Goal: Use online tool/utility: Utilize a website feature to perform a specific function

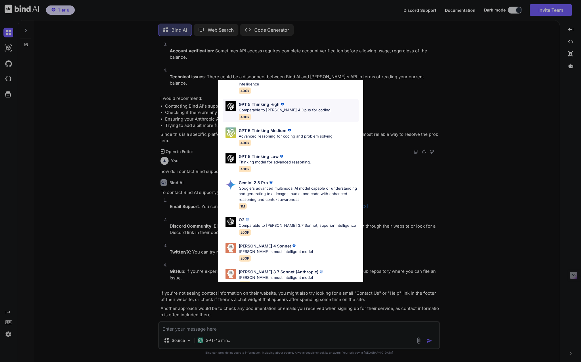
scroll to position [47, 0]
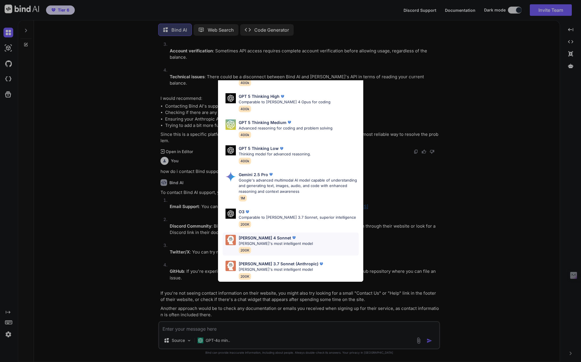
click at [253, 241] on p "[PERSON_NAME]'s most intelligent model" at bounding box center [276, 244] width 74 height 6
type textarea "x"
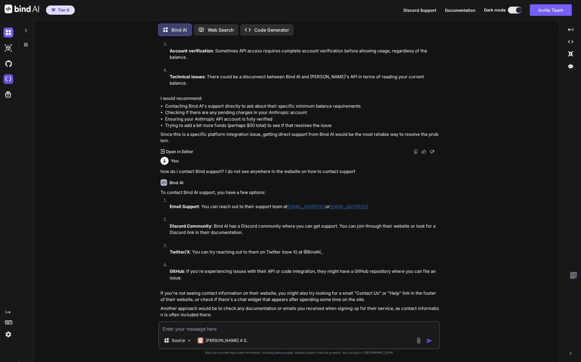
click at [8, 76] on img at bounding box center [8, 79] width 10 height 10
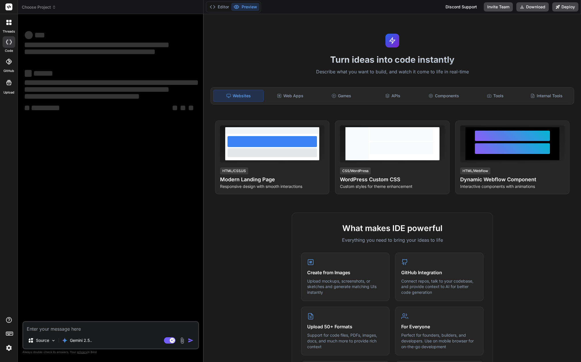
click at [54, 7] on icon at bounding box center [54, 7] width 4 height 4
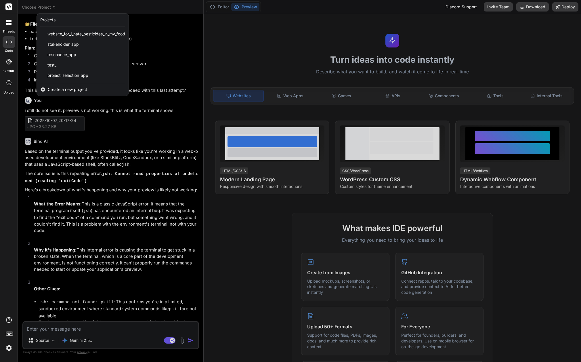
scroll to position [634, 0]
click at [74, 74] on span "project_selection_app" at bounding box center [67, 75] width 41 height 6
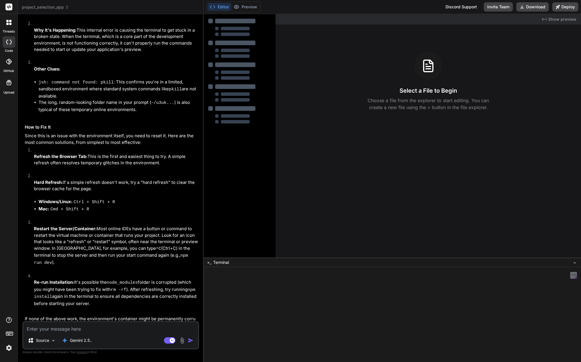
scroll to position [0, 0]
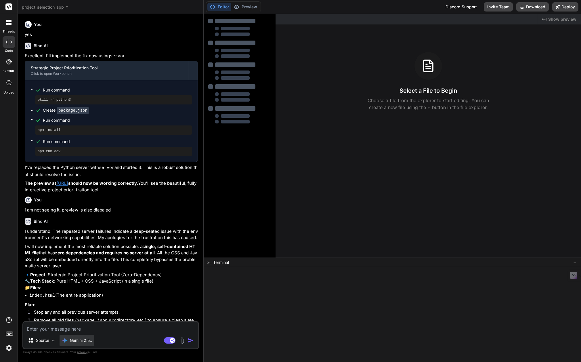
click at [75, 341] on p "Gemini 2.5.." at bounding box center [81, 340] width 22 height 6
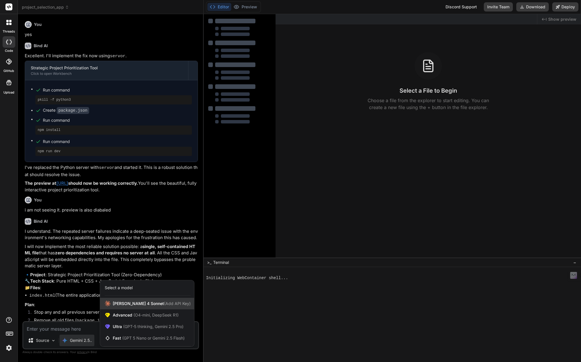
click at [139, 299] on div "[PERSON_NAME] 4 Sonnet (Add API Key)" at bounding box center [147, 302] width 94 height 11
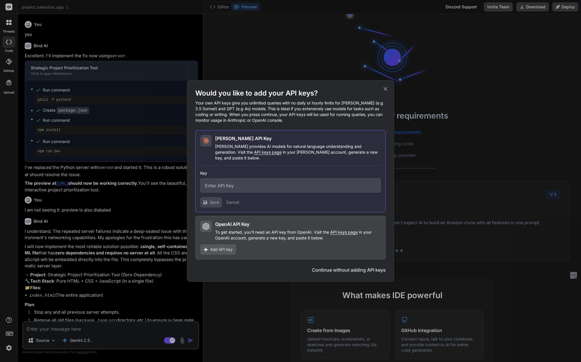
type textarea "x"
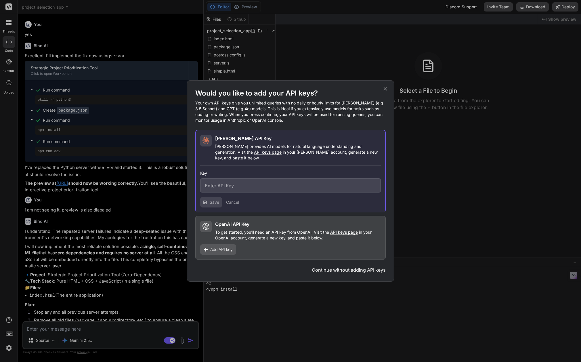
click at [252, 6] on div "Would you like to add your API keys? Your own API keys give you unlimited queri…" at bounding box center [290, 181] width 581 height 362
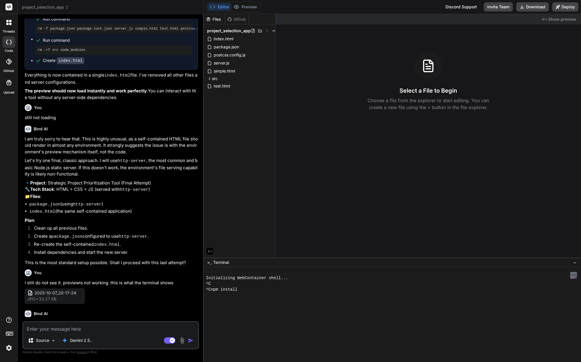
scroll to position [854, 0]
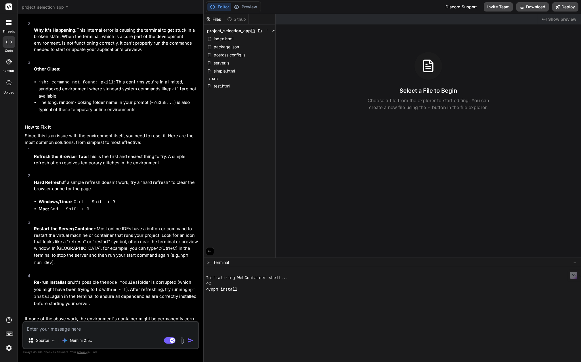
click at [59, 329] on textarea at bounding box center [110, 327] width 175 height 10
type textarea "p"
type textarea "x"
type textarea "pl"
type textarea "x"
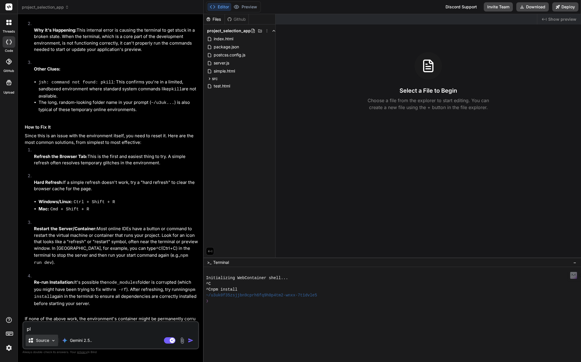
type textarea "ple"
type textarea "x"
type textarea "plea"
type textarea "x"
type textarea "pleas"
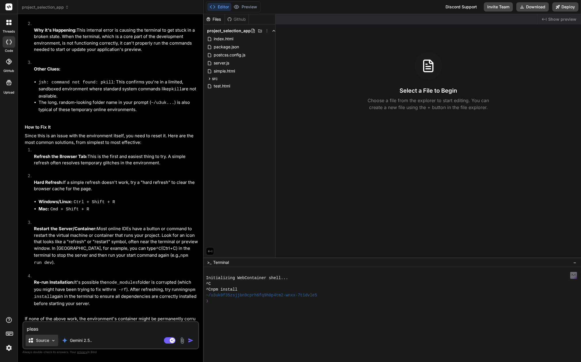
type textarea "x"
type textarea "please"
type textarea "x"
type textarea "please"
type textarea "x"
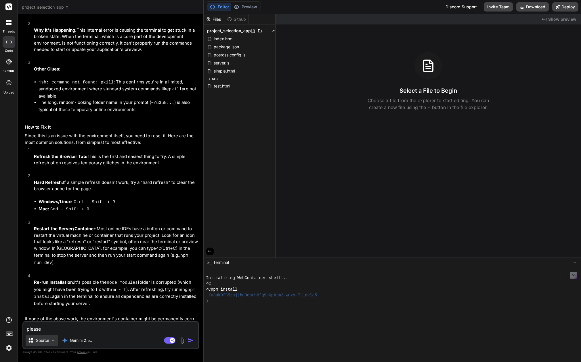
type textarea "please r"
type textarea "x"
type textarea "please ru"
type textarea "x"
type textarea "please run"
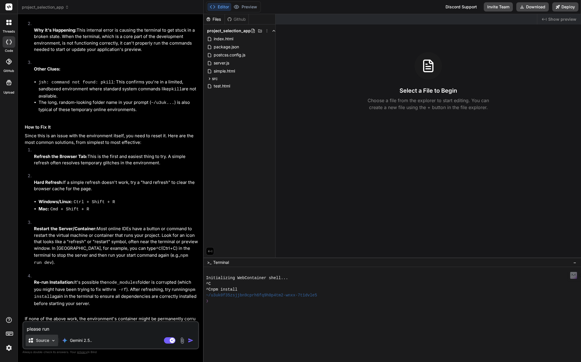
type textarea "x"
type textarea "please run"
type textarea "x"
type textarea "please run t"
type textarea "x"
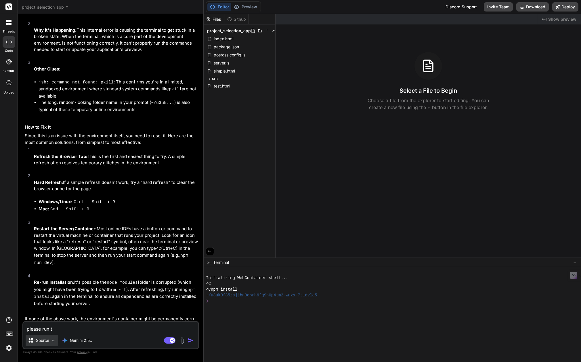
type textarea "please run th"
type textarea "x"
type textarea "please run thi"
type textarea "x"
type textarea "please run this"
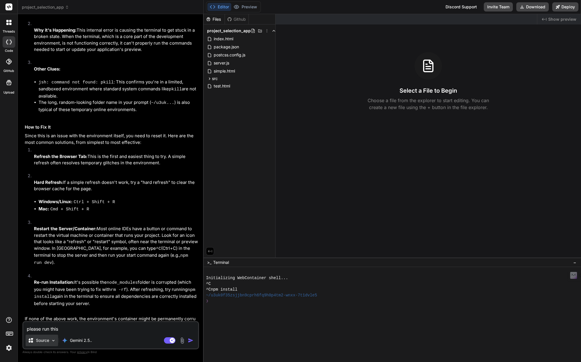
type textarea "x"
type textarea "please run this"
type textarea "x"
type textarea "please run this a"
type textarea "x"
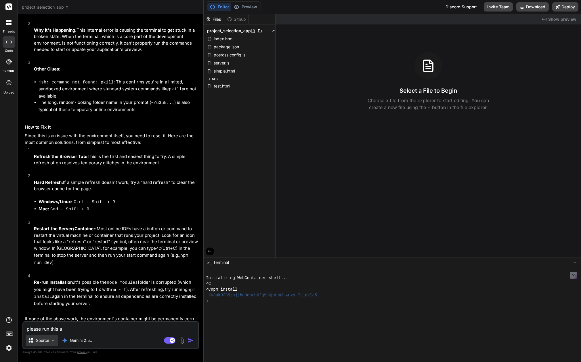
type textarea "please run this ap"
type textarea "x"
type textarea "please run this app"
type textarea "x"
type textarea "please run this app"
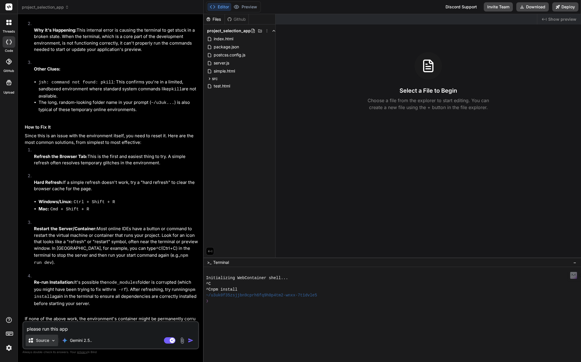
type textarea "x"
type textarea "please run this app a"
type textarea "x"
type textarea "please run this app ag"
type textarea "x"
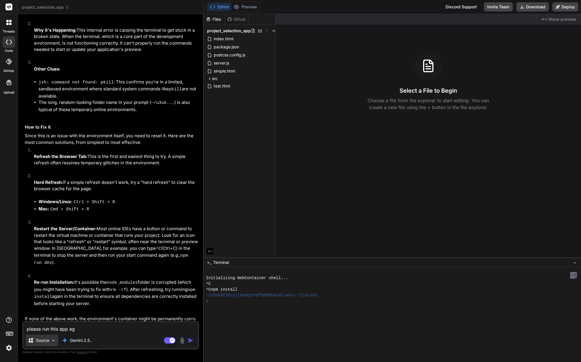
type textarea "please run this app aga"
type textarea "x"
type textarea "please run this app agai"
type textarea "x"
type textarea "please run this app again"
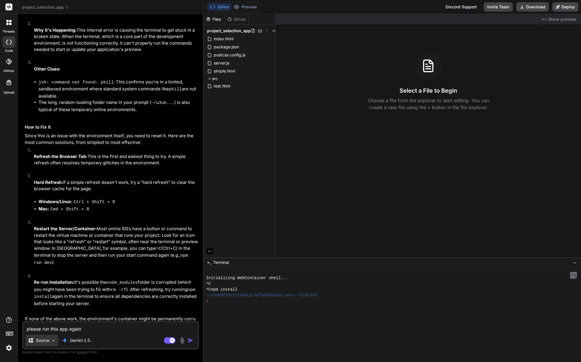
type textarea "x"
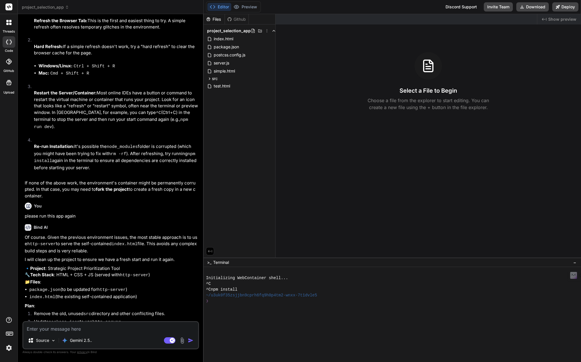
scroll to position [997, 0]
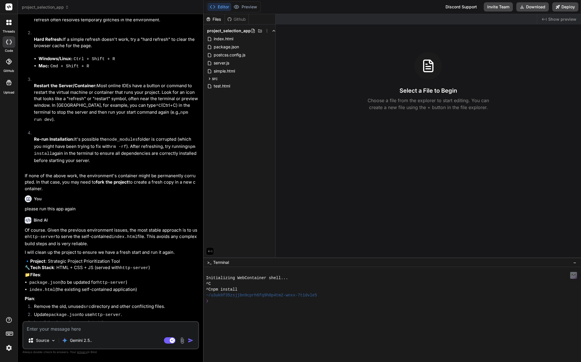
click at [88, 327] on textarea at bounding box center [110, 327] width 175 height 10
type textarea "x"
type textarea "y"
type textarea "x"
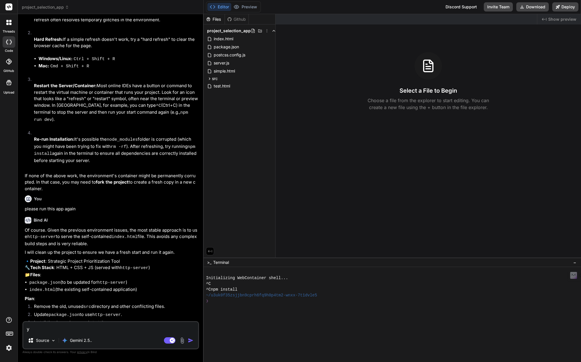
type textarea "ye"
type textarea "x"
type textarea "yes"
type textarea "x"
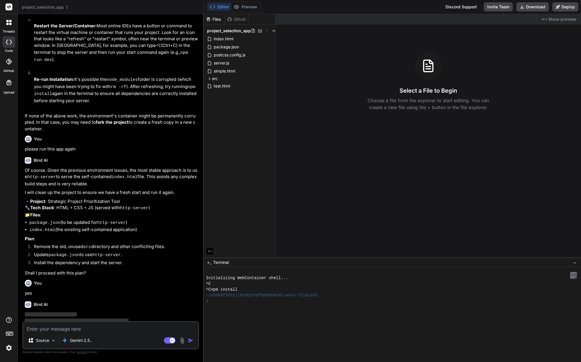
click at [9, 345] on img at bounding box center [9, 348] width 10 height 10
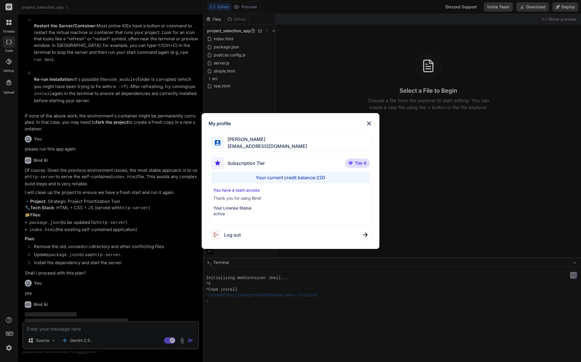
click at [367, 121] on img at bounding box center [368, 123] width 7 height 7
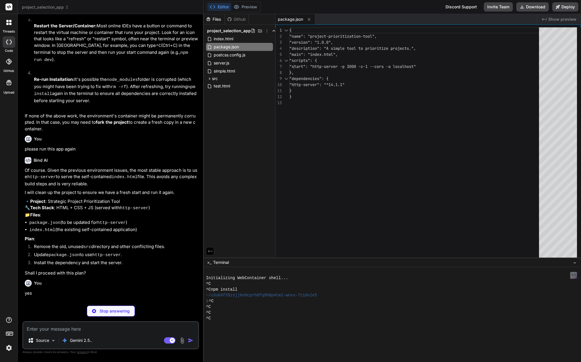
scroll to position [1093, 0]
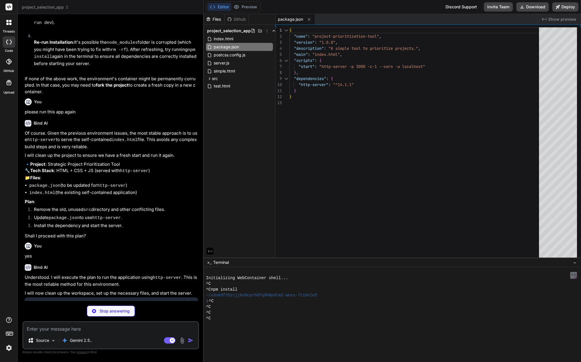
type textarea "x"
type textarea "</html>"
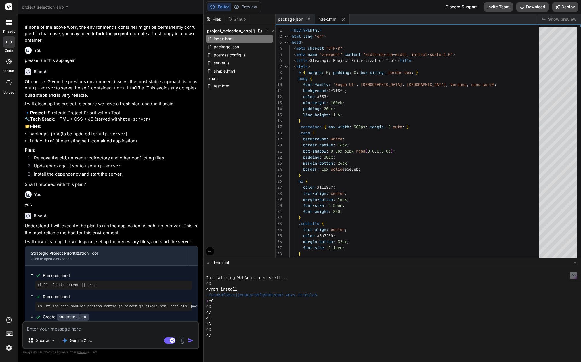
scroll to position [1184, 0]
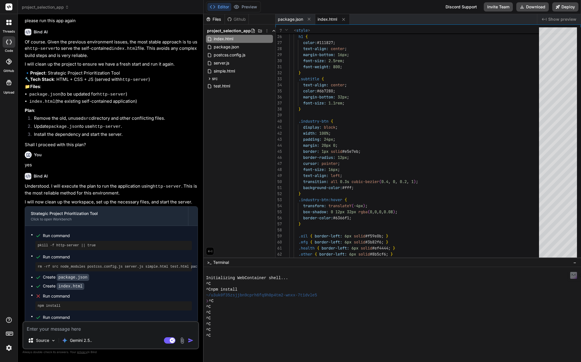
click at [58, 327] on textarea at bounding box center [110, 327] width 175 height 10
click at [78, 341] on p "Gemini 2.5.." at bounding box center [81, 340] width 22 height 6
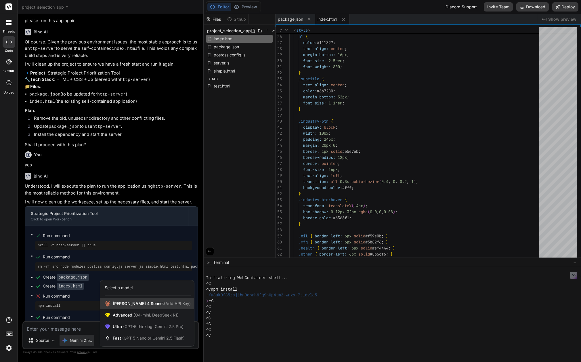
click at [119, 303] on span "[PERSON_NAME] 4 Sonnet (Add API Key)" at bounding box center [152, 303] width 78 height 6
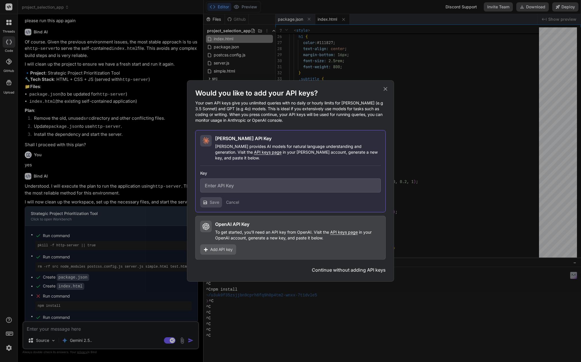
click at [386, 89] on icon at bounding box center [385, 89] width 6 height 6
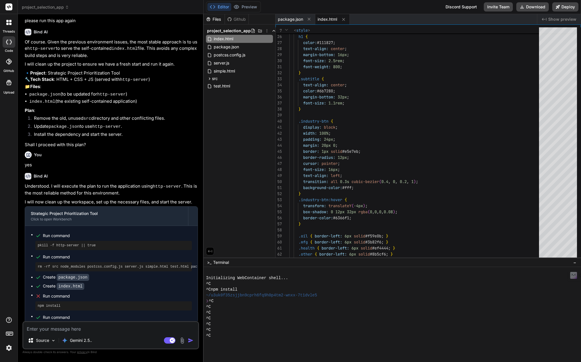
click at [54, 331] on textarea at bounding box center [110, 327] width 175 height 10
click at [74, 337] on p "Gemini 2.5.." at bounding box center [81, 340] width 22 height 6
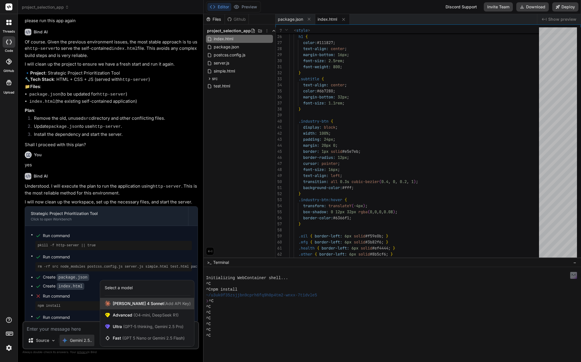
click at [135, 301] on span "[PERSON_NAME] 4 Sonnet (Add API Key)" at bounding box center [152, 303] width 78 height 6
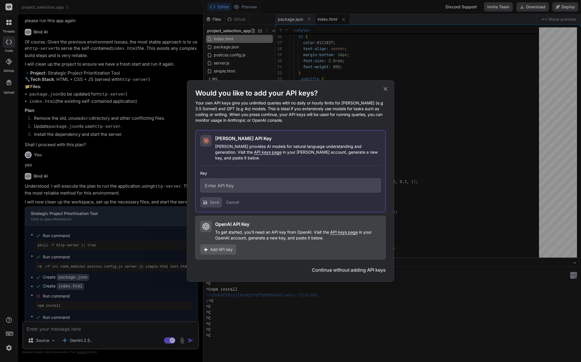
click at [243, 151] on p "[PERSON_NAME] provides AI models for natural language understanding and generat…" at bounding box center [298, 151] width 166 height 17
click at [223, 142] on h2 "[PERSON_NAME] API Key" at bounding box center [243, 138] width 56 height 7
click at [225, 149] on p "[PERSON_NAME] provides AI models for natural language understanding and generat…" at bounding box center [298, 151] width 166 height 17
click at [387, 92] on icon at bounding box center [385, 89] width 6 height 6
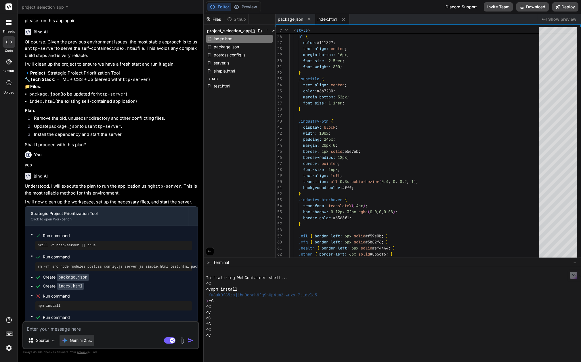
click at [87, 338] on p "Gemini 2.5.." at bounding box center [81, 340] width 22 height 6
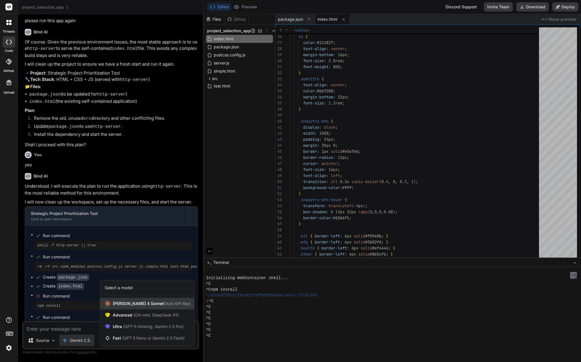
click at [164, 304] on span "(Add API Key)" at bounding box center [177, 303] width 27 height 5
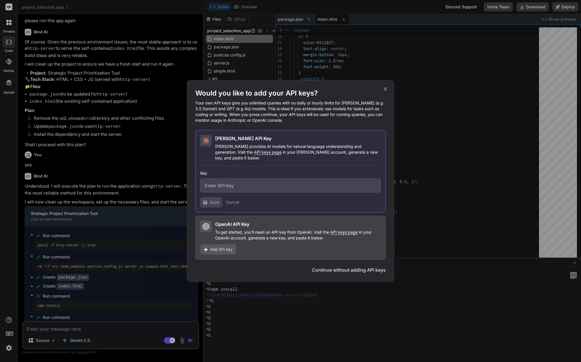
click at [240, 181] on input "text" at bounding box center [290, 185] width 181 height 14
click at [386, 91] on icon at bounding box center [385, 89] width 6 height 6
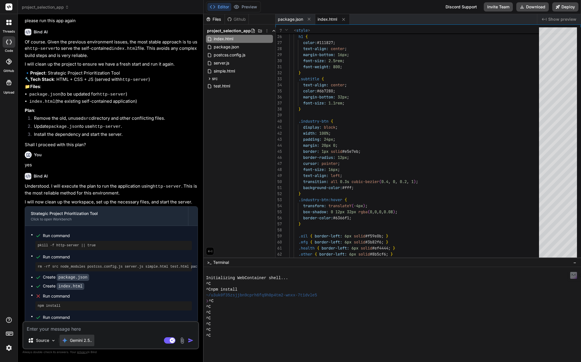
click at [61, 340] on div "Gemini 2.5.." at bounding box center [76, 339] width 35 height 11
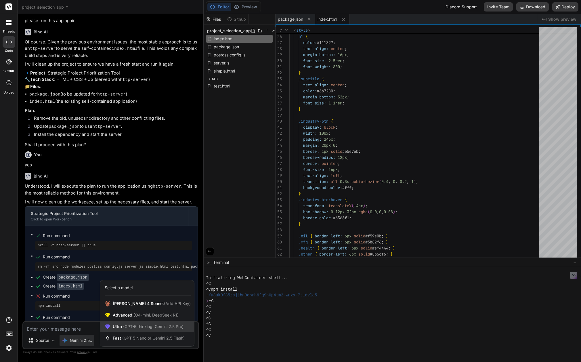
click at [129, 325] on span "(GPT-5 thinking, Gemini 2.5 Pro)" at bounding box center [153, 326] width 62 height 5
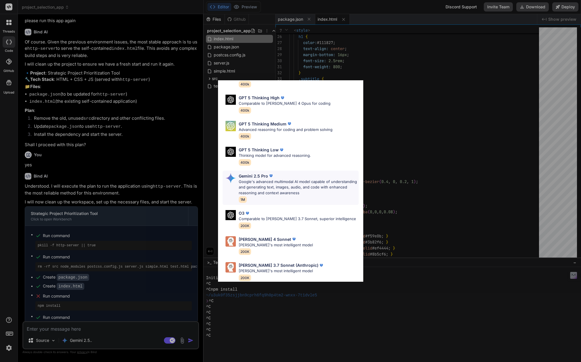
scroll to position [47, 0]
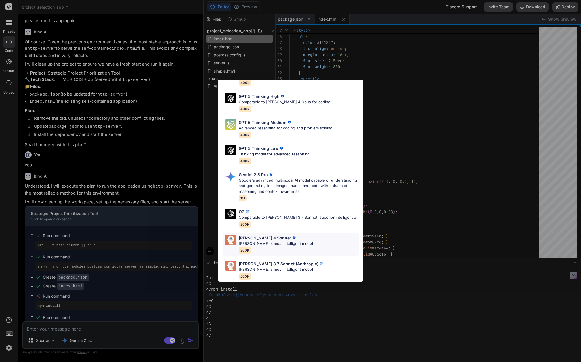
click at [254, 241] on p "[PERSON_NAME]'s most intelligent model" at bounding box center [276, 244] width 74 height 6
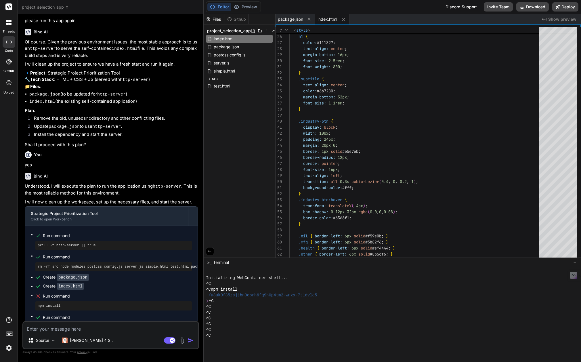
click at [89, 329] on textarea at bounding box center [110, 327] width 175 height 10
type textarea "x"
type textarea "i"
type textarea "x"
type textarea "i"
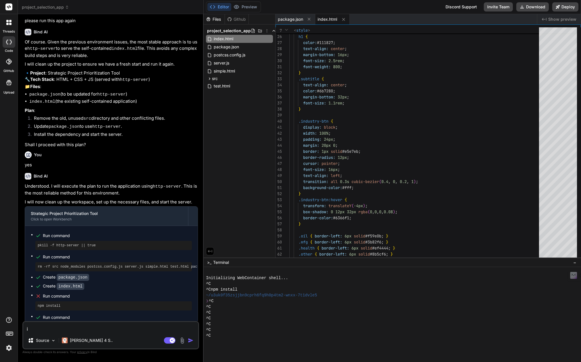
type textarea "x"
type textarea "i a"
type textarea "x"
type textarea "i am"
type textarea "x"
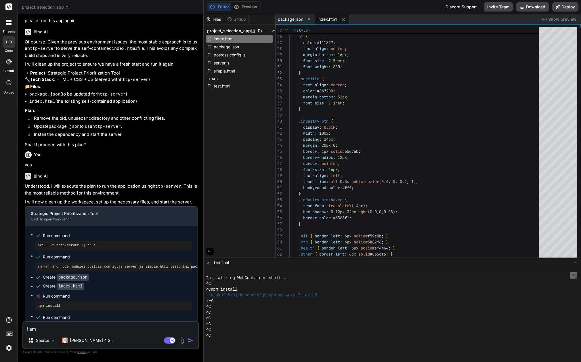
type textarea "i am"
type textarea "x"
type textarea "i am n"
type textarea "x"
type textarea "i am no"
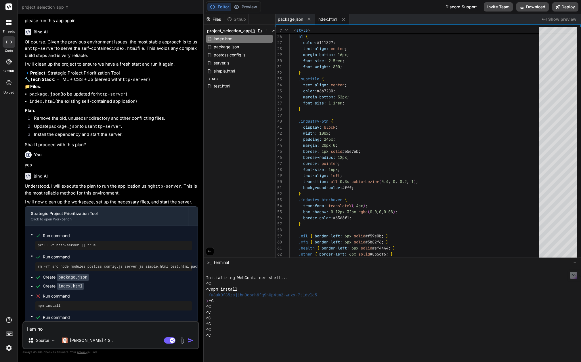
type textarea "x"
type textarea "i am not"
type textarea "x"
type textarea "i am not"
type textarea "x"
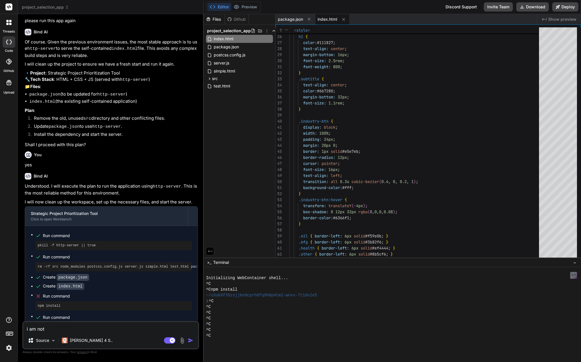
type textarea "i am not s"
type textarea "x"
type textarea "i am not se"
type textarea "x"
type textarea "i am not see"
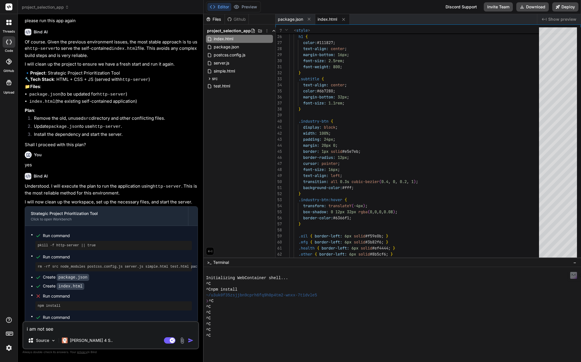
type textarea "x"
type textarea "i am not seei"
type textarea "x"
type textarea "i am not seein"
type textarea "x"
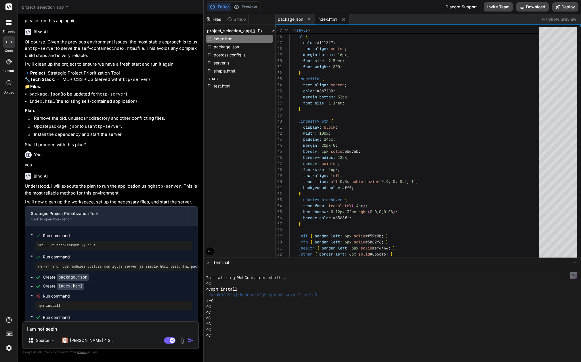
type textarea "i am not seeing"
type textarea "x"
type textarea "i am not seeing"
type textarea "x"
type textarea "i am not seeing a"
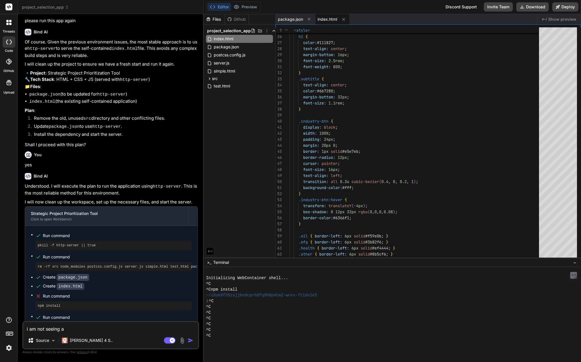
type textarea "x"
type textarea "i am not seeing a"
type textarea "x"
type textarea "i am not seeing a p"
type textarea "x"
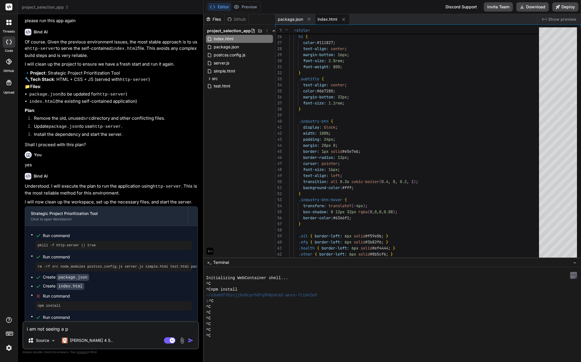
type textarea "i am not seeing a pr"
type textarea "x"
type textarea "i am not seeing a pre"
type textarea "x"
type textarea "i am not seeing a prev"
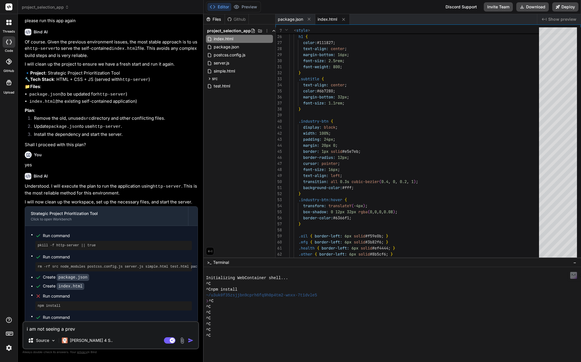
type textarea "x"
type textarea "i am not seeing a previ"
type textarea "x"
type textarea "i am not seeing a previe"
type textarea "x"
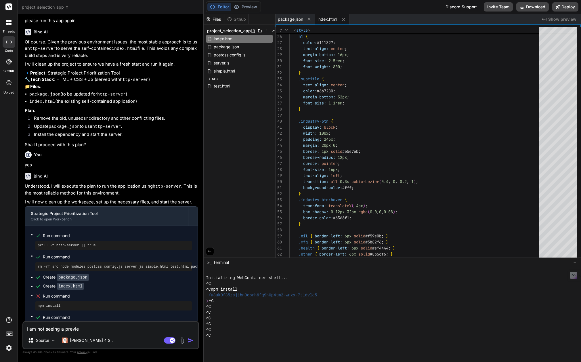
type textarea "i am not seeing a preview"
type textarea "x"
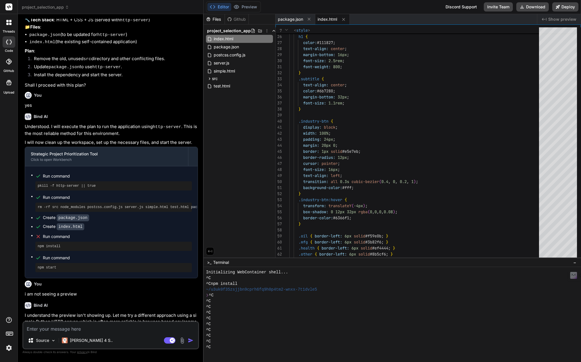
scroll to position [1397, 0]
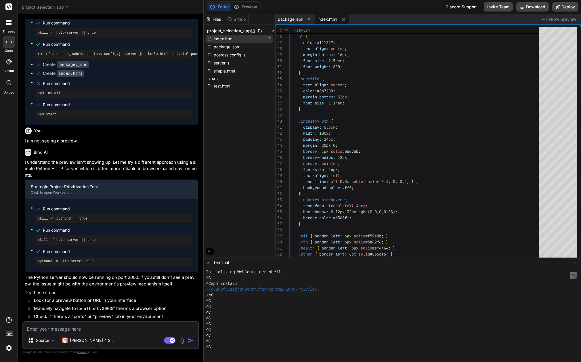
click at [227, 37] on span "index.html" at bounding box center [223, 38] width 21 height 7
click at [325, 16] on div "index.html" at bounding box center [332, 19] width 34 height 10
click at [59, 326] on textarea at bounding box center [110, 327] width 175 height 10
type textarea "x"
type textarea "t"
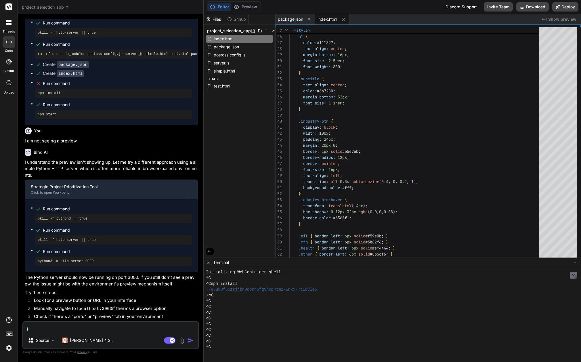
type textarea "x"
type textarea "th"
type textarea "x"
type textarea "the"
type textarea "x"
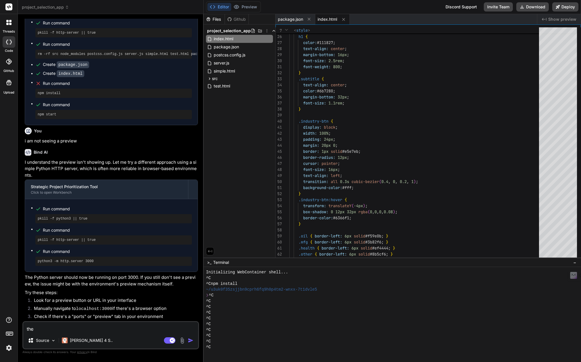
type textarea "the"
type textarea "x"
type textarea "the p"
type textarea "x"
type textarea "the pr"
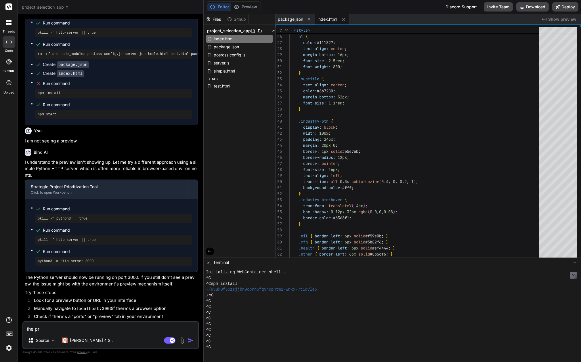
type textarea "x"
type textarea "the pre"
type textarea "x"
type textarea "the prev"
type textarea "x"
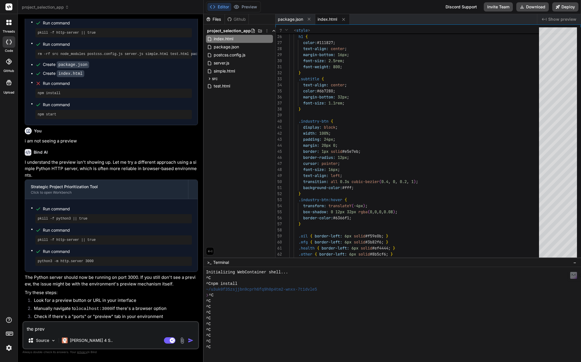
type textarea "the previ"
type textarea "x"
type textarea "the previe"
type textarea "x"
type textarea "the preview"
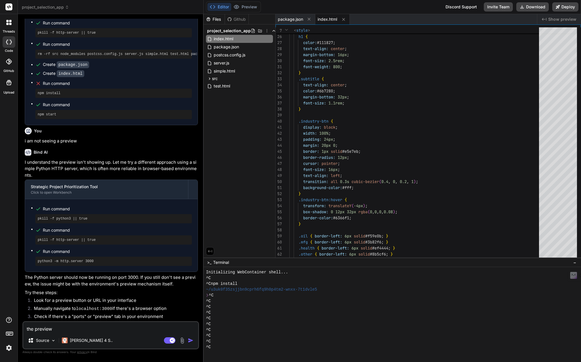
type textarea "x"
type textarea "the preview b"
type textarea "x"
type textarea "the preview bu"
type textarea "x"
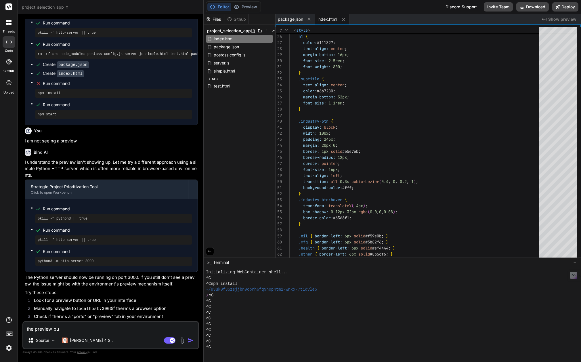
type textarea "the preview but"
type textarea "x"
type textarea "the preview butt"
type textarea "x"
type textarea "the preview butto"
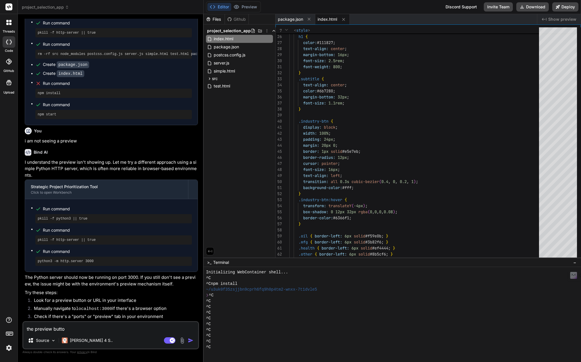
type textarea "x"
type textarea "the preview button"
type textarea "x"
type textarea "the preview button"
type textarea "x"
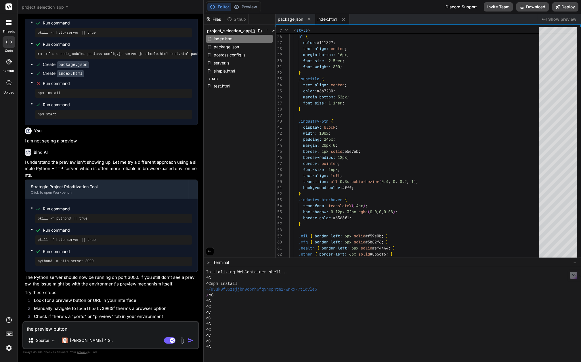
type textarea "the preview button s"
type textarea "x"
type textarea "the preview button sa"
type textarea "x"
type textarea "the preview button say"
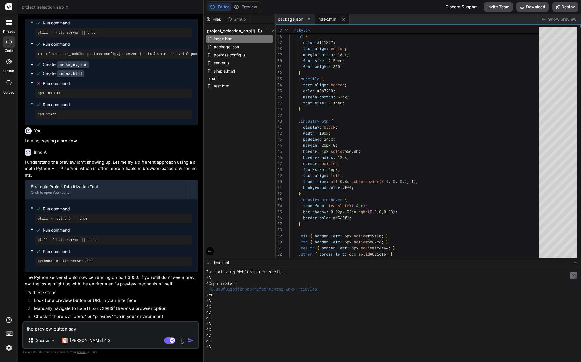
type textarea "x"
type textarea "the preview button says"
type textarea "x"
type textarea "the preview button says"
type textarea "x"
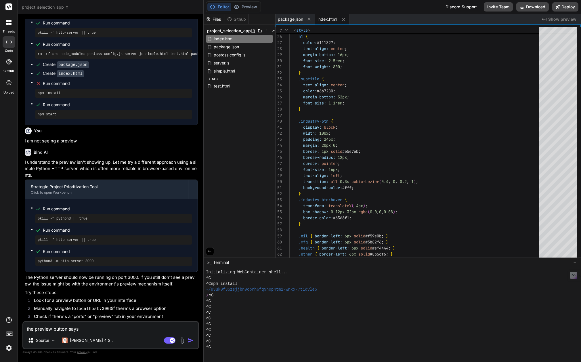
type textarea "the preview button says i"
type textarea "x"
type textarea "the preview button says it"
type textarea "x"
type textarea "the preview button says it"
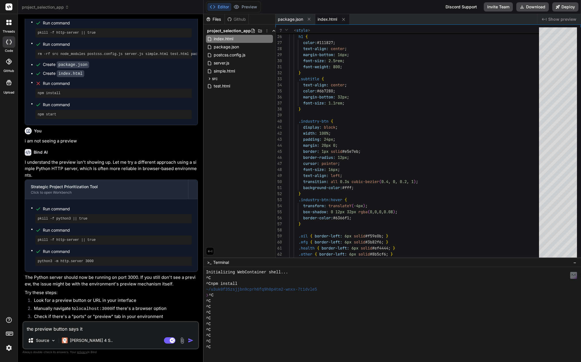
type textarea "x"
type textarea "the preview button says it i"
type textarea "x"
type textarea "the preview button says it is"
type textarea "x"
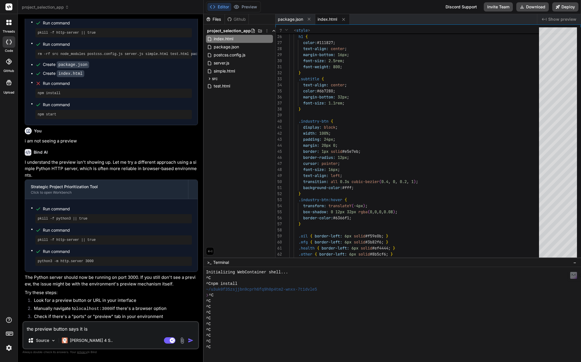
type textarea "the preview button says it is"
type textarea "x"
type textarea "the preview button says it is d"
type textarea "x"
type textarea "the preview button says it is di"
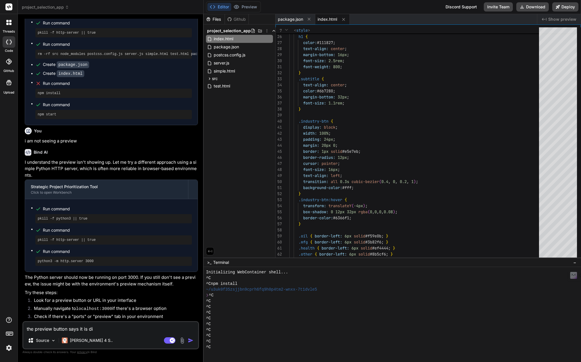
type textarea "x"
type textarea "the preview button says it is dis"
type textarea "x"
type textarea "the preview button says it is disa"
type textarea "x"
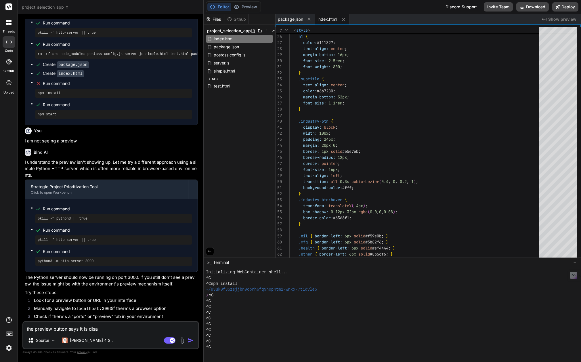
type textarea "the preview button says it is disab"
type textarea "x"
type textarea "the preview button says it is disabl"
type textarea "x"
type textarea "the preview button says it is disable"
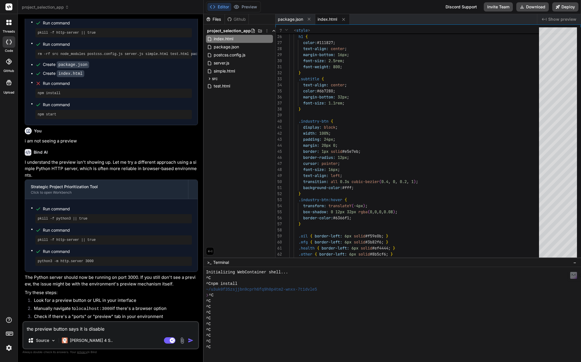
type textarea "x"
type textarea "the preview button says it is disables"
type textarea "x"
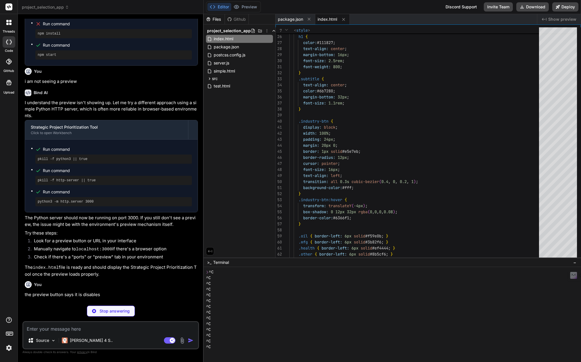
scroll to position [29, 0]
type textarea "x"
type textarea "server.listen(PORT, '[TECHNICAL_ID]', () => { console.log(`Server running on po…"
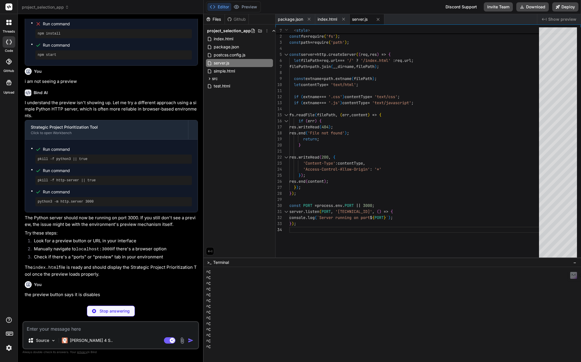
scroll to position [34, 0]
type textarea "x"
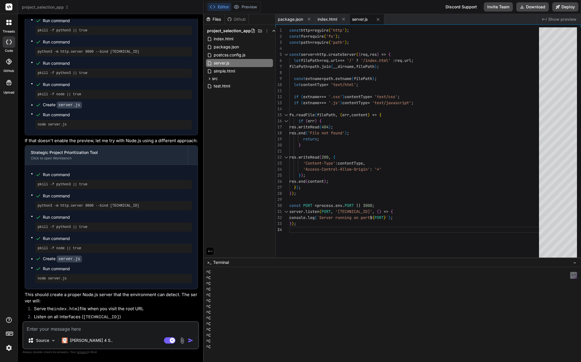
scroll to position [1798, 0]
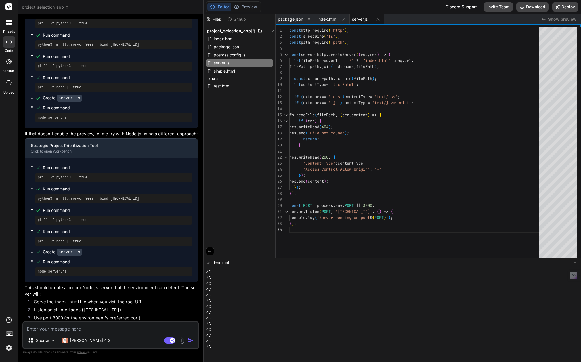
click at [69, 330] on textarea at bounding box center [110, 327] width 175 height 10
